Goal: Use online tool/utility

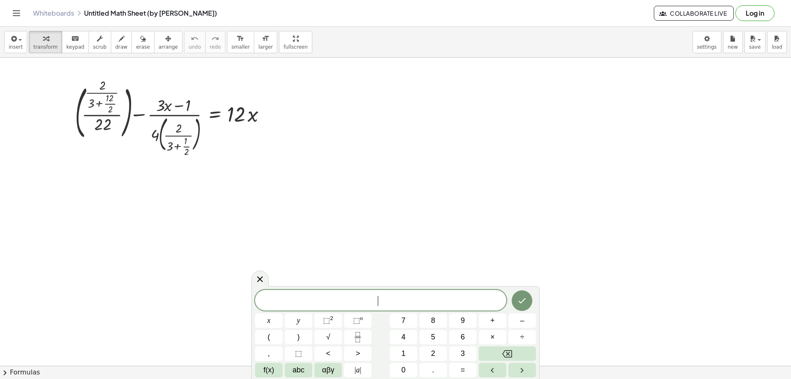
drag, startPoint x: 220, startPoint y: 192, endPoint x: 179, endPoint y: 169, distance: 46.5
drag, startPoint x: 287, startPoint y: 149, endPoint x: 298, endPoint y: 166, distance: 20.5
click at [298, 169] on div "· x + ( · · 2 · ( + 3 + · 12 · 2 ) · 22 ) − · ( + · 3 · x − 1 ) · 4 · ( · 2 · (…" at bounding box center [395, 366] width 791 height 616
drag, startPoint x: 285, startPoint y: 116, endPoint x: 348, endPoint y: 152, distance: 72.2
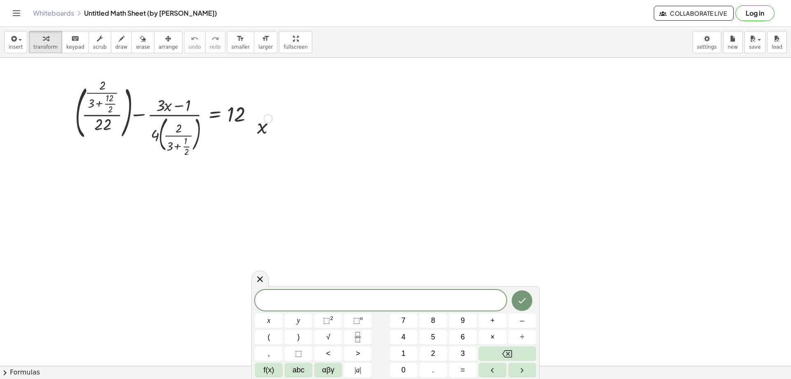
click at [348, 152] on div at bounding box center [395, 366] width 791 height 616
drag, startPoint x: 247, startPoint y: 117, endPoint x: 382, endPoint y: 141, distance: 137.2
click at [382, 141] on div "· 12 + ( · · 2 · ( + 3 + · 12 · 2 ) · 22 ) − · ( + · 3 · x − 1 ) · 4 · ( · 2 · …" at bounding box center [395, 366] width 791 height 616
click at [410, 335] on button "4" at bounding box center [404, 337] width 28 height 14
click at [439, 335] on button "5" at bounding box center [433, 337] width 28 height 14
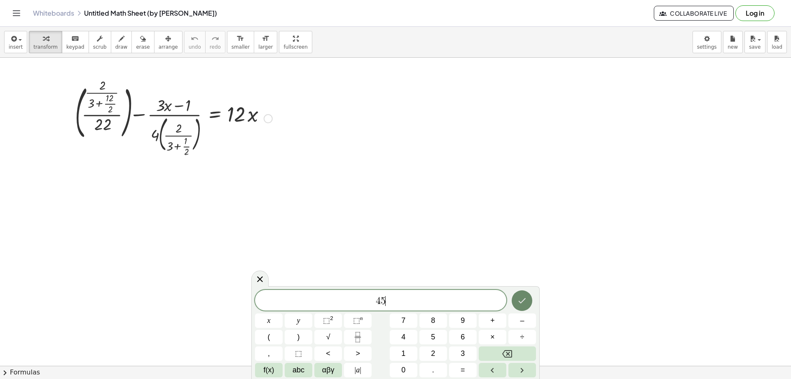
click at [521, 306] on button "Done" at bounding box center [522, 300] width 21 height 21
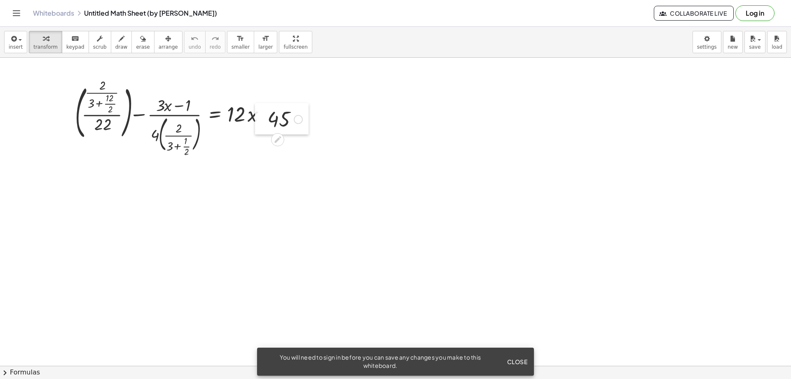
drag, startPoint x: 501, startPoint y: 236, endPoint x: 262, endPoint y: 118, distance: 266.8
click at [262, 118] on div at bounding box center [261, 118] width 12 height 31
click at [353, 129] on div at bounding box center [395, 366] width 791 height 616
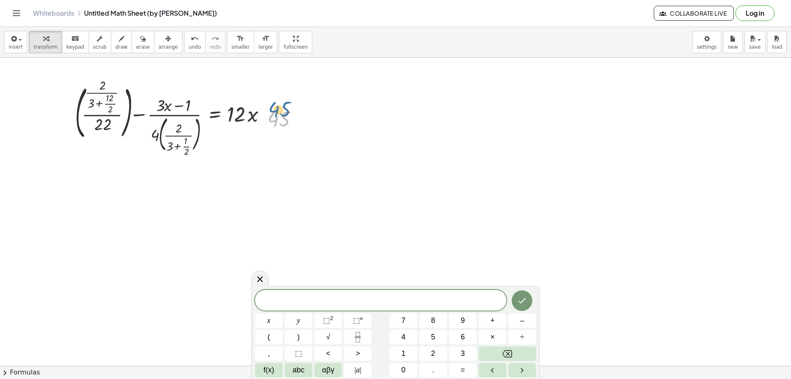
drag, startPoint x: 273, startPoint y: 124, endPoint x: 273, endPoint y: 114, distance: 9.5
click at [273, 114] on div at bounding box center [284, 118] width 43 height 27
click at [415, 150] on div at bounding box center [395, 366] width 791 height 616
